Goal: Task Accomplishment & Management: Manage account settings

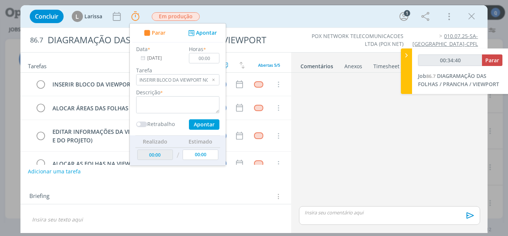
scroll to position [187, 0]
click at [490, 62] on span "Parar" at bounding box center [493, 60] width 14 height 7
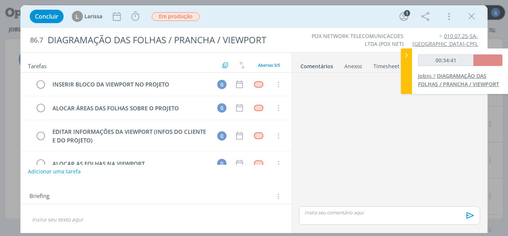
type input "00:35:00"
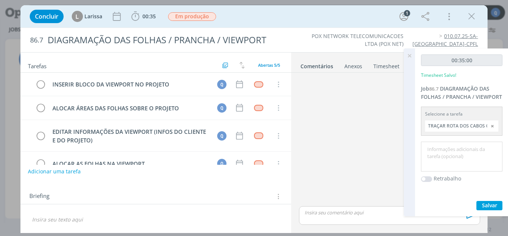
click at [487, 124] on input "TRAÇAR ROTA DOS CABOS CONFORME ARQUIVO KMZ DO CLIENTE" at bounding box center [461, 125] width 73 height 11
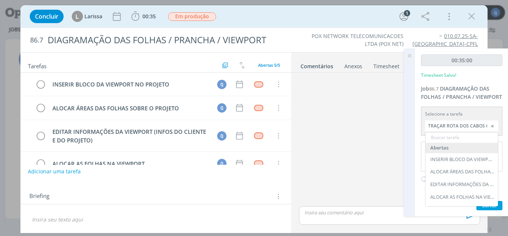
click at [492, 125] on div at bounding box center [493, 125] width 11 height 11
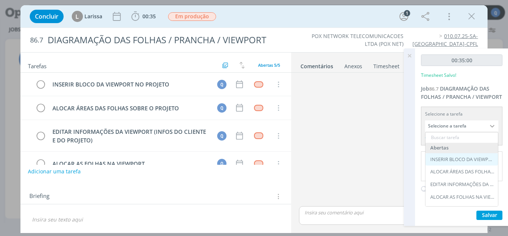
click at [479, 163] on div "INSERIR BLOCO DA VIEWPORT NO PROJETO - Queren" at bounding box center [462, 159] width 73 height 13
type input "INSERIR BLOCO DA VIEWPORT NO PROJETO"
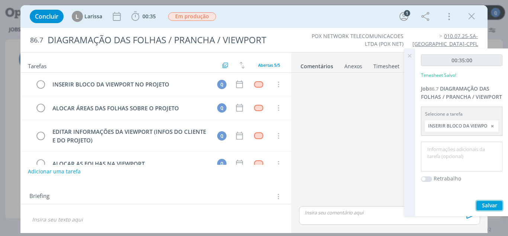
click at [482, 201] on button "Salvar" at bounding box center [490, 205] width 26 height 9
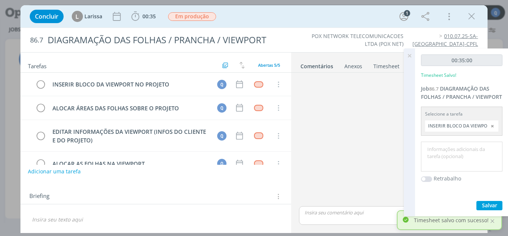
click at [412, 55] on icon at bounding box center [409, 55] width 13 height 15
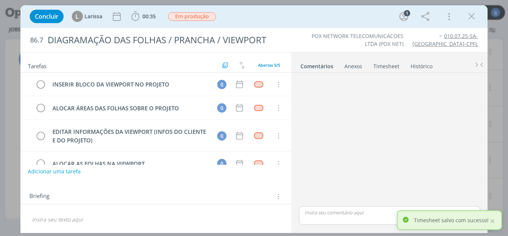
click at [356, 65] on div "Anexos 0" at bounding box center [354, 66] width 18 height 7
click at [377, 65] on link "Timesheet" at bounding box center [386, 64] width 27 height 11
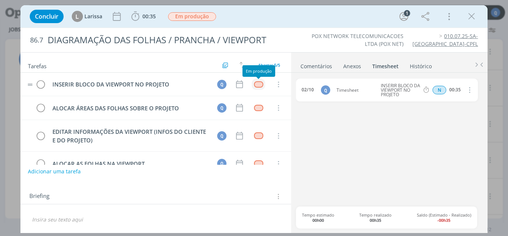
click at [256, 86] on div "dialog" at bounding box center [258, 84] width 9 height 6
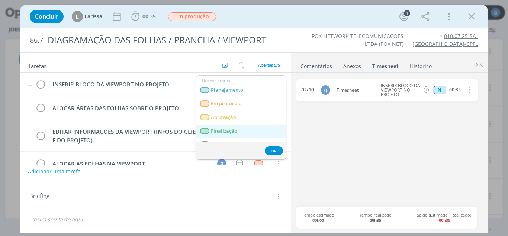
scroll to position [26, 0]
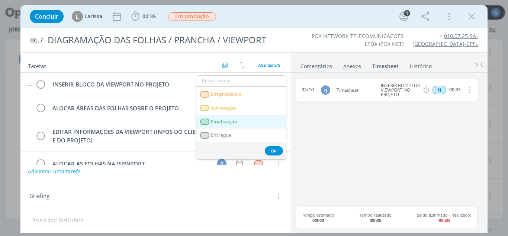
click at [231, 125] on link "Finalização" at bounding box center [242, 122] width 90 height 14
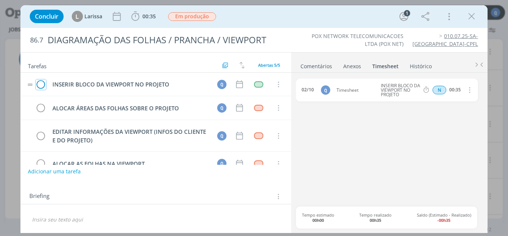
click at [38, 83] on icon "dialog" at bounding box center [41, 84] width 10 height 11
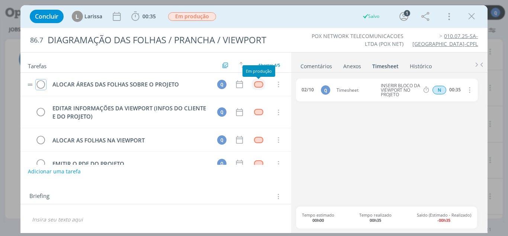
click at [256, 86] on div "dialog" at bounding box center [258, 84] width 9 height 6
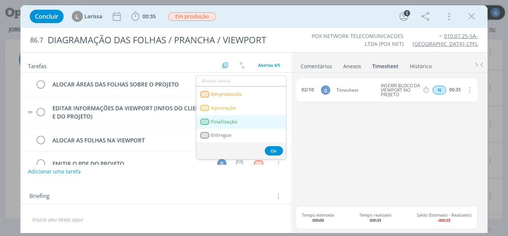
drag, startPoint x: 235, startPoint y: 124, endPoint x: 151, endPoint y: 100, distance: 86.6
click at [235, 124] on span "Finalização" at bounding box center [224, 122] width 26 height 6
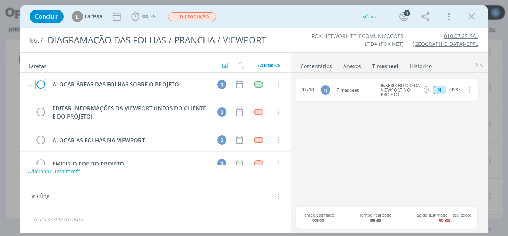
click at [42, 84] on icon "dialog" at bounding box center [41, 84] width 10 height 11
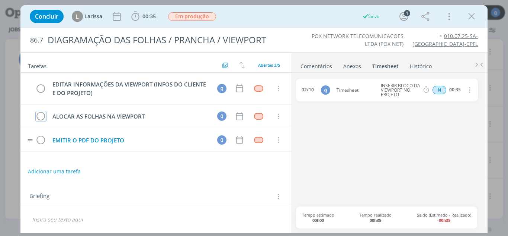
scroll to position [187, 0]
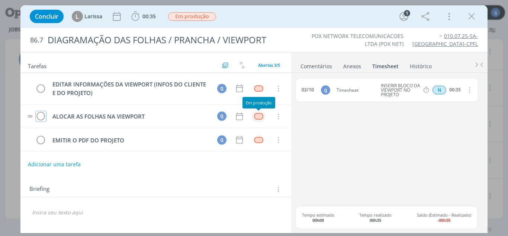
click at [259, 117] on div "dialog" at bounding box center [258, 116] width 9 height 6
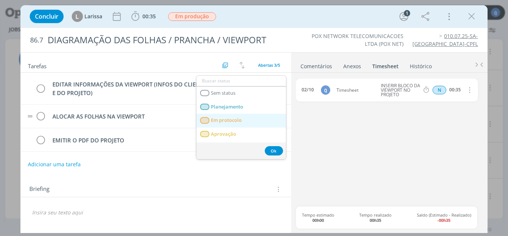
scroll to position [26, 0]
click at [230, 121] on span "Finalização" at bounding box center [224, 122] width 26 height 6
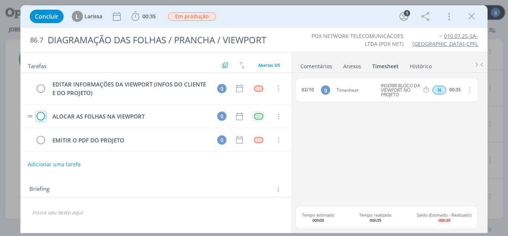
click at [42, 116] on icon "dialog" at bounding box center [41, 116] width 10 height 11
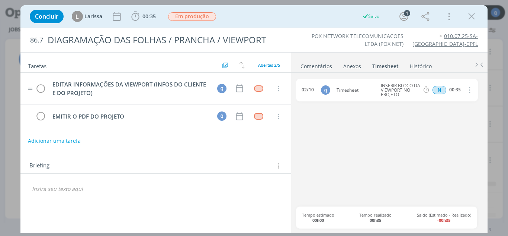
scroll to position [157, 0]
click at [470, 21] on icon "dialog" at bounding box center [471, 16] width 11 height 11
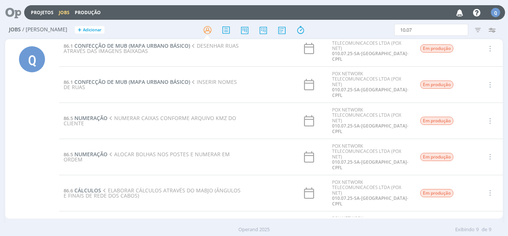
scroll to position [45, 0]
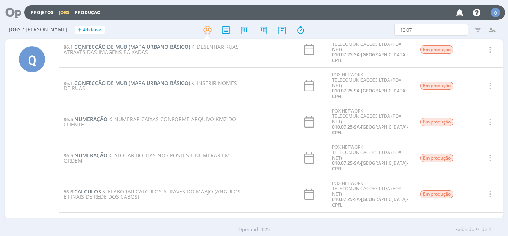
click at [92, 120] on span "NUMERAÇÃO" at bounding box center [90, 118] width 33 height 7
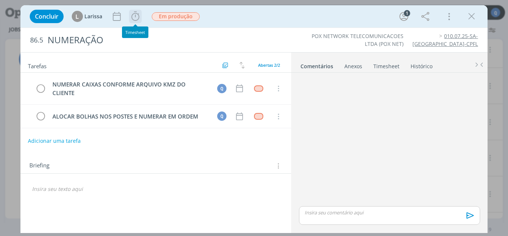
click at [134, 18] on icon "dialog" at bounding box center [135, 16] width 11 height 11
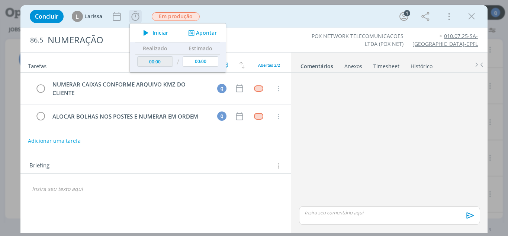
click at [154, 35] on span "Iniciar" at bounding box center [161, 32] width 16 height 5
click at [176, 20] on span "Em produção" at bounding box center [176, 16] width 48 height 9
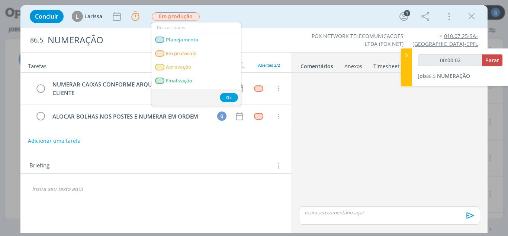
click at [365, 148] on div "dialog" at bounding box center [389, 140] width 187 height 129
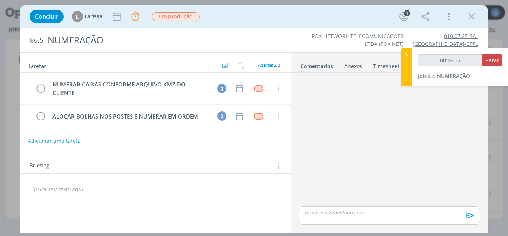
type input "00:16:38"
click at [494, 63] on span "Parar" at bounding box center [493, 60] width 14 height 7
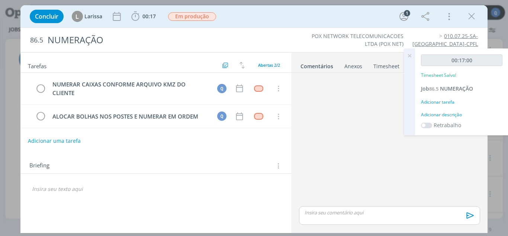
click at [445, 103] on div "Adicionar tarefa" at bounding box center [462, 102] width 82 height 7
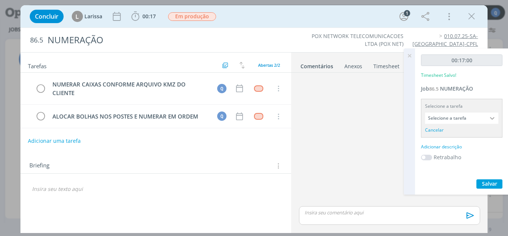
click at [479, 120] on input "Selecione a tarefa" at bounding box center [461, 117] width 73 height 11
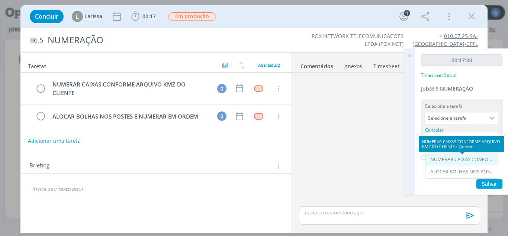
click at [455, 160] on div "NUMERAR CAIXAS CONFORME ARQUIVO KMZ DO CLIENTE - Queren" at bounding box center [463, 159] width 64 height 6
type input "NUMERAR CAIXAS CONFORME ARQUIVO KMZ DO CLIENTE"
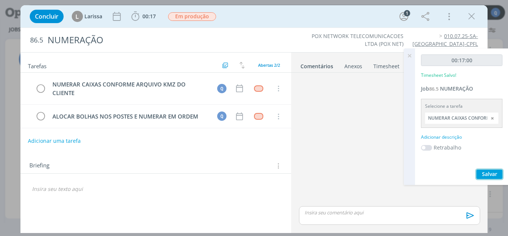
click at [485, 172] on span "Salvar" at bounding box center [489, 173] width 15 height 7
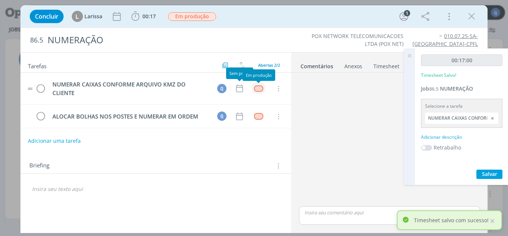
click at [255, 89] on div "dialog" at bounding box center [258, 88] width 9 height 6
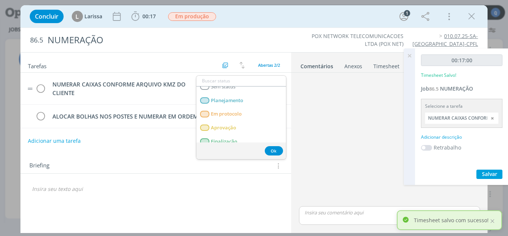
scroll to position [26, 0]
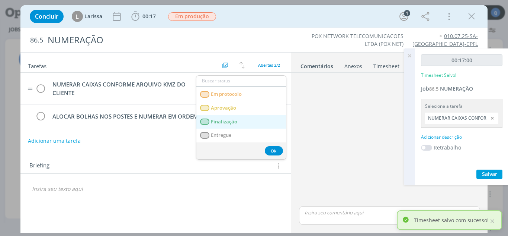
click at [235, 121] on span "Finalização" at bounding box center [224, 122] width 26 height 6
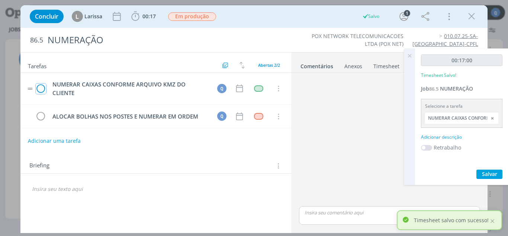
click at [42, 92] on icon "dialog" at bounding box center [41, 88] width 10 height 11
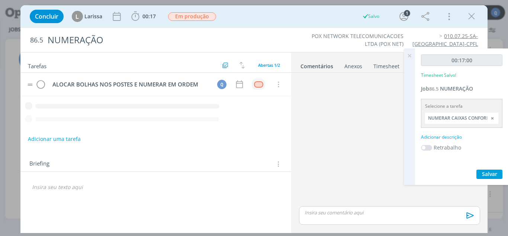
click at [255, 84] on div "dialog" at bounding box center [258, 84] width 9 height 6
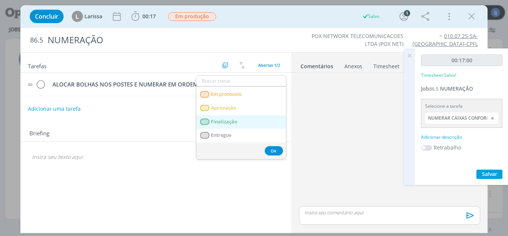
click at [220, 122] on span "Finalização" at bounding box center [224, 122] width 26 height 6
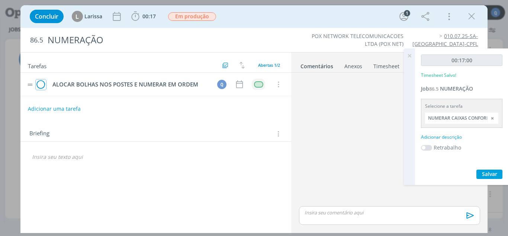
click at [39, 87] on icon "dialog" at bounding box center [41, 84] width 10 height 11
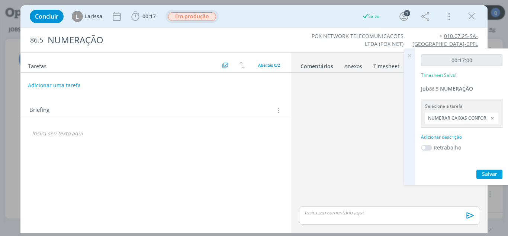
click at [200, 20] on span "Em produção" at bounding box center [192, 16] width 48 height 9
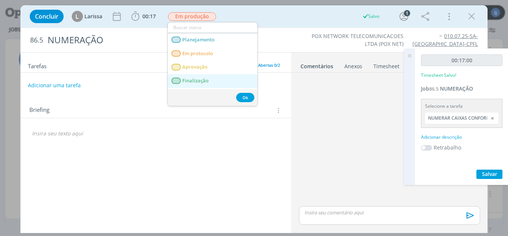
click at [207, 79] on span "Finalização" at bounding box center [195, 81] width 26 height 6
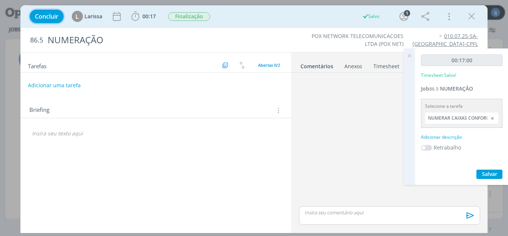
click at [57, 13] on span "Concluir" at bounding box center [46, 16] width 23 height 6
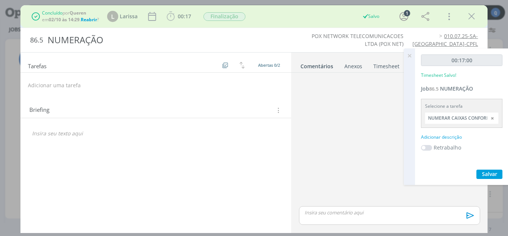
click at [471, 13] on icon "dialog" at bounding box center [471, 16] width 11 height 11
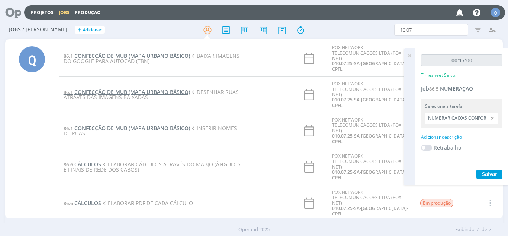
click at [126, 91] on span "CONFECÇÃO DE MUB (MAPA URBANO BÁSICO)" at bounding box center [132, 91] width 116 height 7
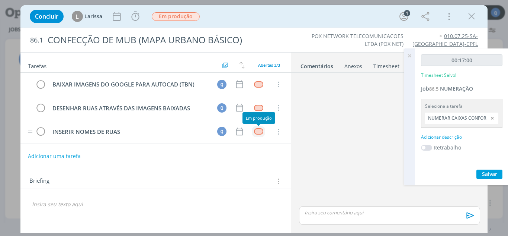
click at [255, 130] on div "dialog" at bounding box center [258, 131] width 9 height 6
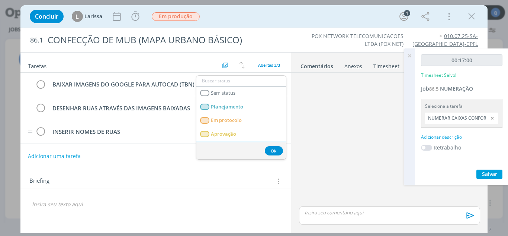
scroll to position [26, 0]
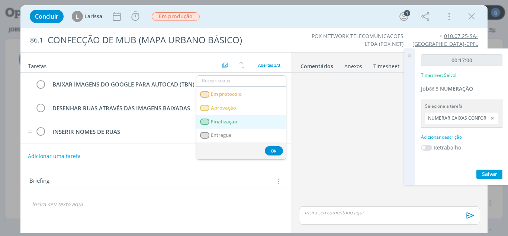
click at [235, 127] on link "Finalização" at bounding box center [242, 122] width 90 height 14
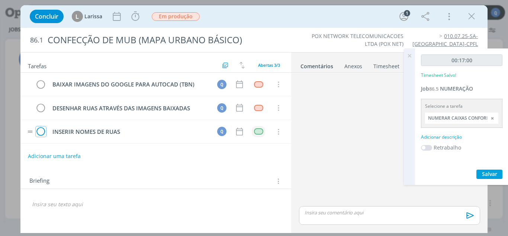
click at [39, 132] on icon "dialog" at bounding box center [41, 131] width 10 height 11
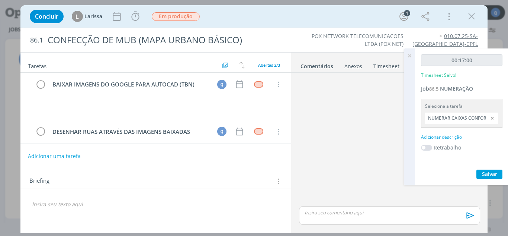
click at [260, 108] on div "dialog" at bounding box center [258, 108] width 9 height 6
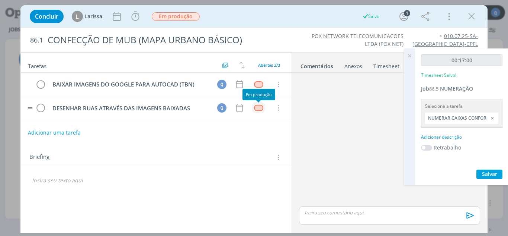
click at [259, 111] on div "dialog" at bounding box center [258, 108] width 9 height 6
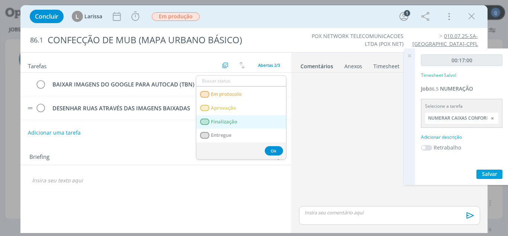
click at [228, 125] on link "Finalização" at bounding box center [242, 122] width 90 height 14
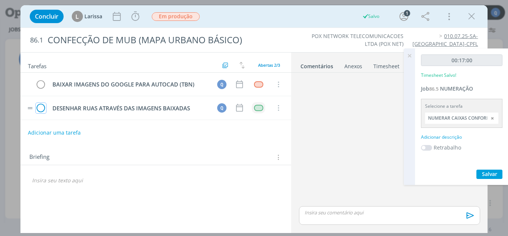
click at [40, 110] on icon "dialog" at bounding box center [41, 107] width 10 height 11
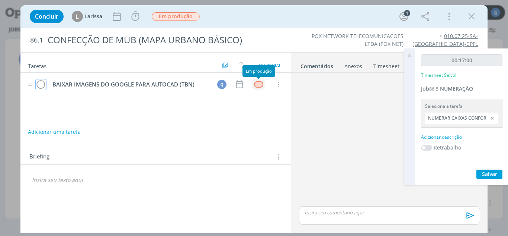
click at [260, 84] on div "dialog" at bounding box center [258, 84] width 9 height 6
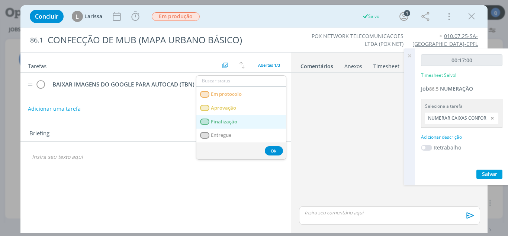
click at [229, 123] on span "Finalização" at bounding box center [224, 122] width 26 height 6
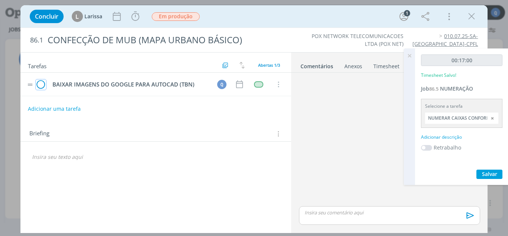
click at [40, 83] on icon "dialog" at bounding box center [41, 84] width 10 height 11
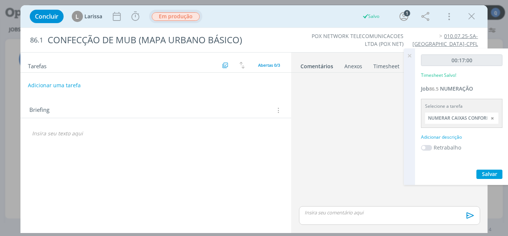
click at [174, 15] on span "Em produção" at bounding box center [176, 16] width 48 height 9
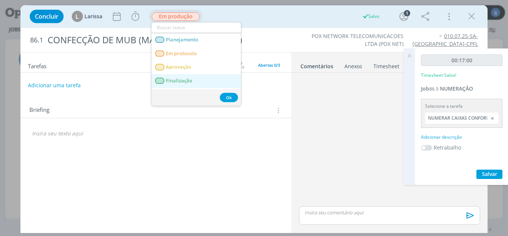
click at [189, 78] on span "Finalização" at bounding box center [179, 81] width 26 height 6
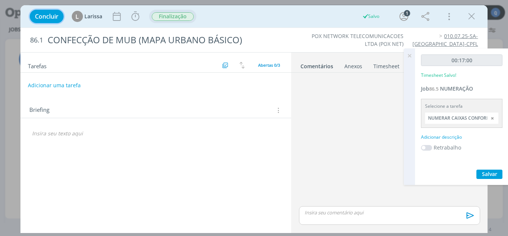
click at [42, 13] on span "Concluir" at bounding box center [46, 16] width 23 height 6
click at [474, 18] on icon "dialog" at bounding box center [471, 16] width 11 height 11
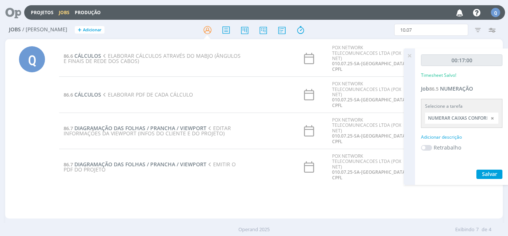
click at [407, 57] on icon at bounding box center [409, 55] width 13 height 15
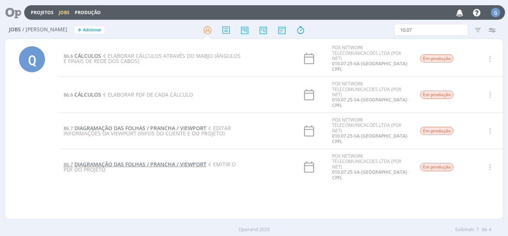
click at [108, 164] on span "DIAGRAMAÇÃO DAS FOLHAS / PRANCHA / VIEWPORT" at bounding box center [140, 163] width 132 height 7
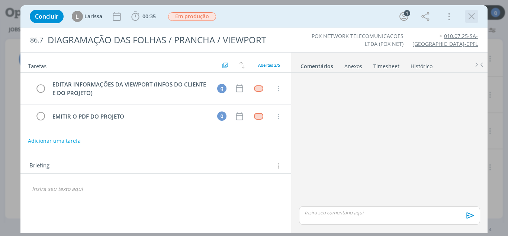
click at [473, 17] on icon "dialog" at bounding box center [471, 16] width 11 height 11
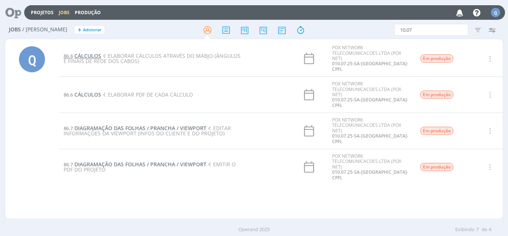
click at [86, 56] on span "CÁLCULOS" at bounding box center [87, 55] width 27 height 7
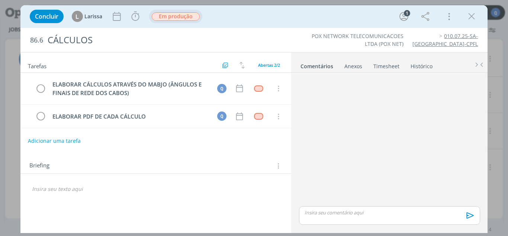
click at [169, 19] on span "Em produção" at bounding box center [176, 16] width 48 height 9
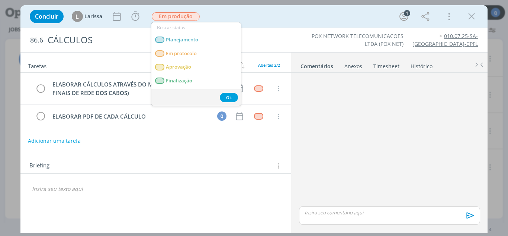
click at [105, 61] on h2 "Tarefas" at bounding box center [124, 65] width 193 height 10
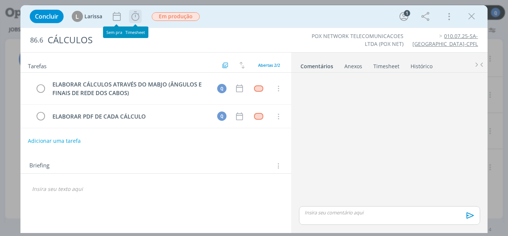
click at [134, 19] on icon "dialog" at bounding box center [135, 16] width 11 height 11
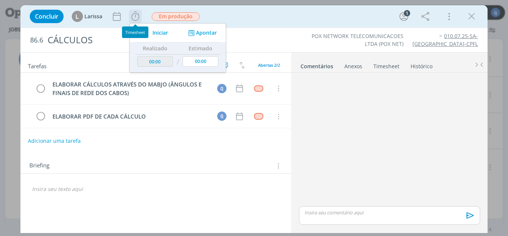
click at [149, 30] on icon "dialog" at bounding box center [146, 33] width 13 height 10
click at [208, 32] on button "Apontar" at bounding box center [201, 33] width 31 height 8
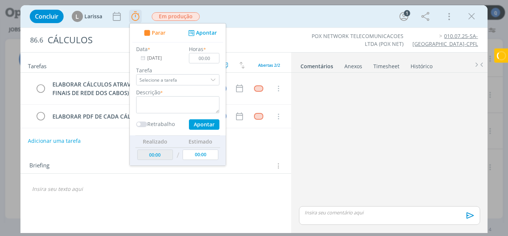
click at [215, 80] on div "dialog" at bounding box center [213, 79] width 11 height 11
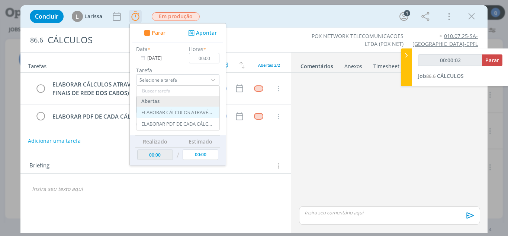
type input "00:00:03"
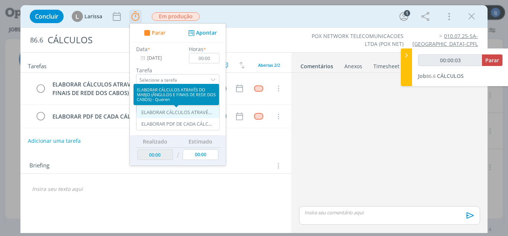
click at [203, 112] on div "ELABORAR CÁLCULOS ATRAVÉS DO MABJO (ÂNGULOS E FINAIS DE REDE DOS CABOS) - Queren" at bounding box center [176, 112] width 71 height 6
type input "ELABORAR CÁLCULOS ATRAVÉS DO MABJO (ÂNGULOS E FINAIS DE REDE DOS CABOS)"
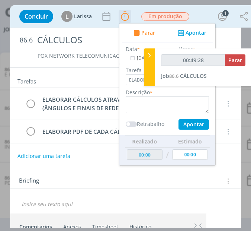
type input "00:50:28"
